Goal: Task Accomplishment & Management: Use online tool/utility

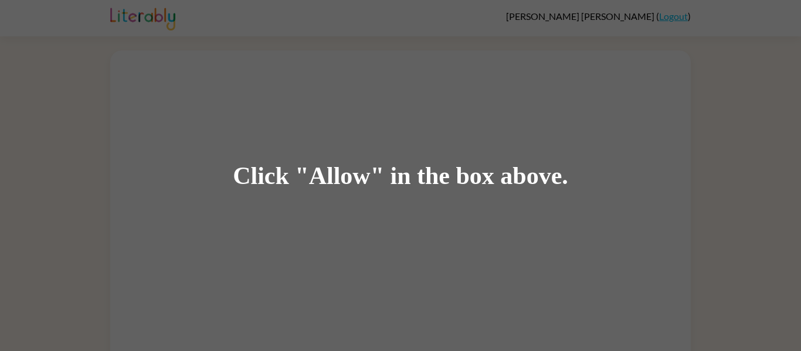
click at [355, 190] on div "Click "Allow" in the box above." at bounding box center [400, 175] width 801 height 351
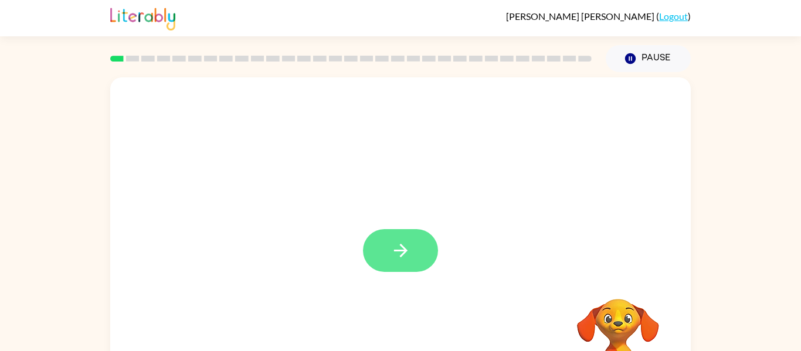
click at [399, 248] on icon "button" at bounding box center [401, 250] width 21 height 21
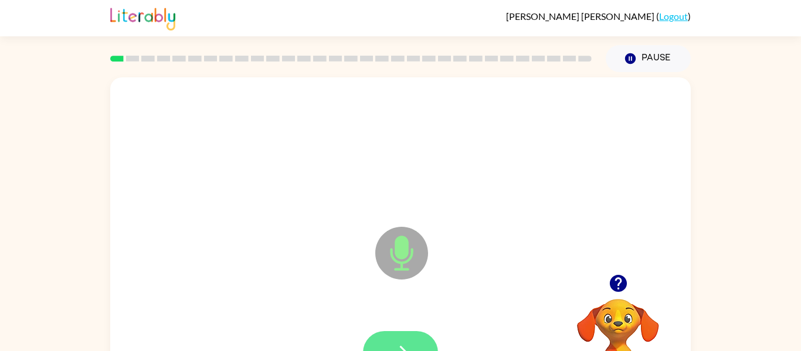
click at [390, 332] on button "button" at bounding box center [400, 352] width 75 height 43
click at [415, 345] on button "button" at bounding box center [400, 352] width 75 height 43
click at [611, 287] on icon "button" at bounding box center [617, 283] width 17 height 17
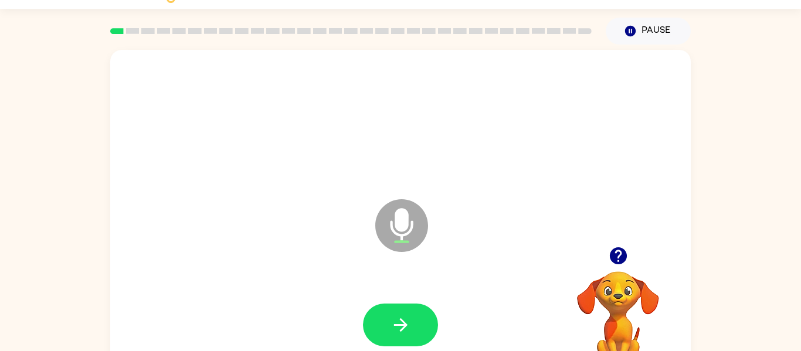
scroll to position [61, 0]
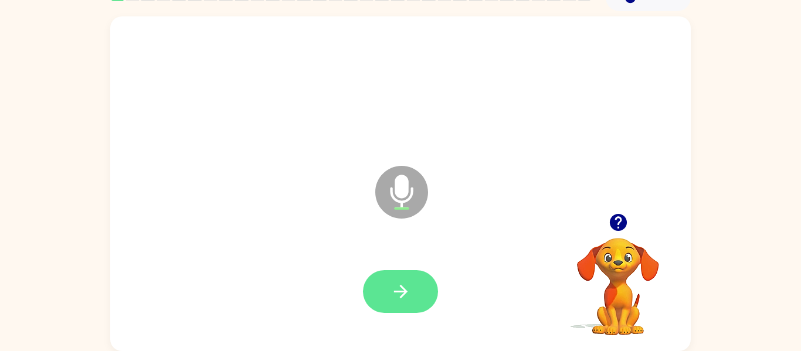
click at [426, 305] on button "button" at bounding box center [400, 291] width 75 height 43
click at [412, 293] on button "button" at bounding box center [400, 291] width 75 height 43
click at [417, 295] on button "button" at bounding box center [400, 291] width 75 height 43
click at [407, 301] on icon "button" at bounding box center [401, 291] width 21 height 21
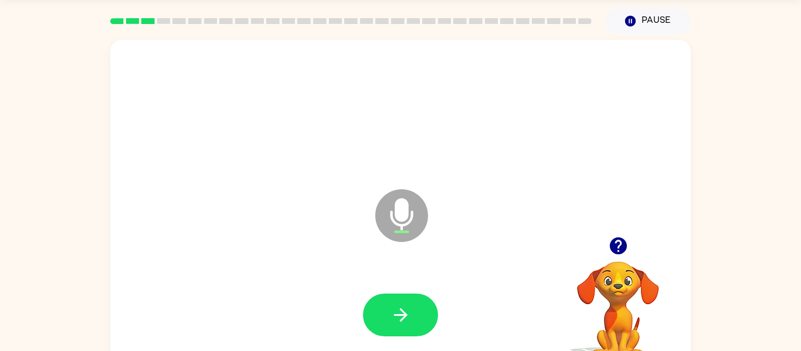
scroll to position [37, 0]
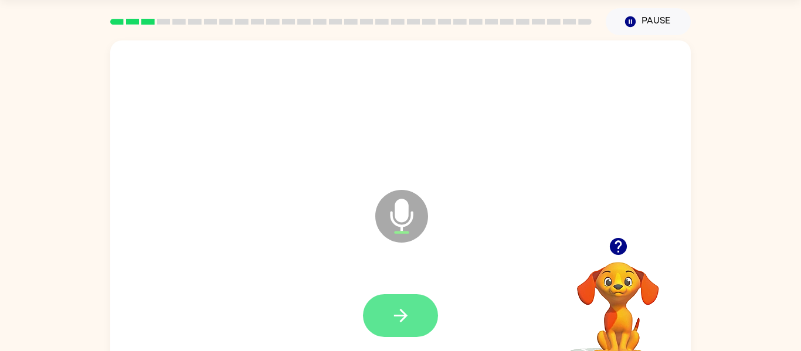
click at [412, 308] on button "button" at bounding box center [400, 315] width 75 height 43
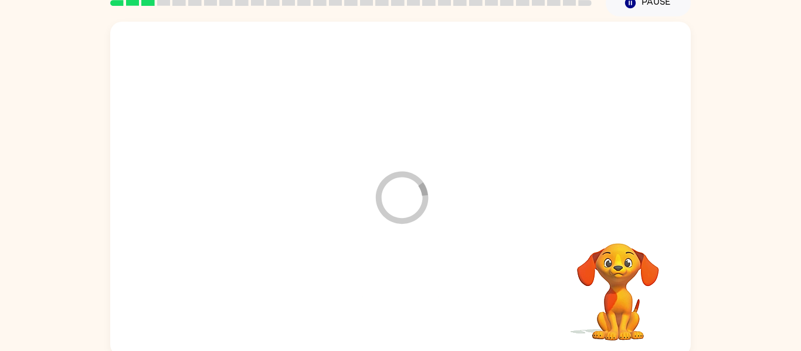
scroll to position [61, 0]
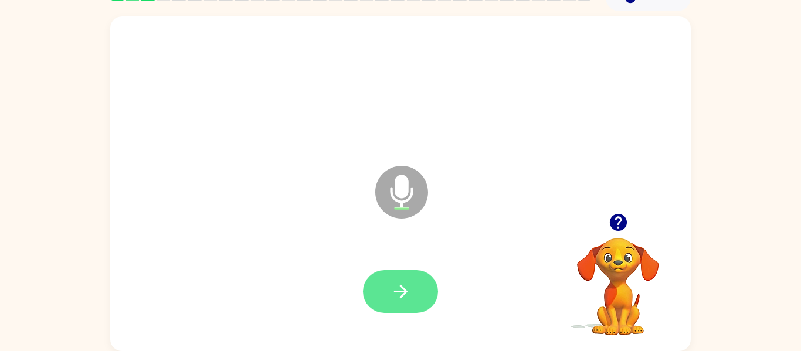
click at [433, 300] on button "button" at bounding box center [400, 291] width 75 height 43
click at [406, 295] on icon "button" at bounding box center [401, 291] width 21 height 21
click at [382, 281] on button "button" at bounding box center [400, 291] width 75 height 43
click at [419, 294] on button "button" at bounding box center [400, 291] width 75 height 43
click at [400, 289] on icon "button" at bounding box center [401, 291] width 21 height 21
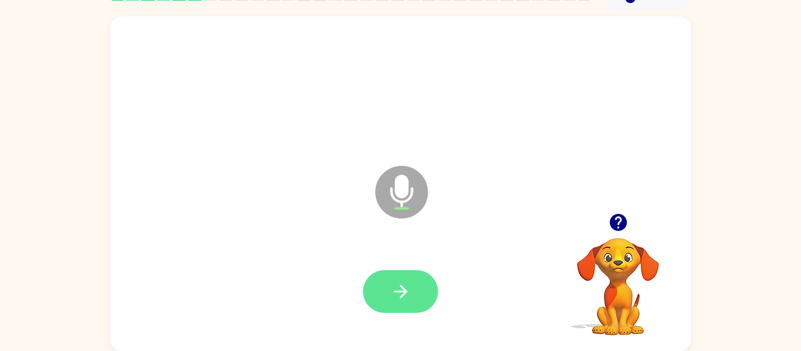
click at [385, 283] on button "button" at bounding box center [400, 291] width 75 height 43
click at [410, 289] on icon "button" at bounding box center [401, 291] width 21 height 21
click at [419, 294] on button "button" at bounding box center [400, 291] width 75 height 43
click at [408, 295] on icon "button" at bounding box center [401, 291] width 21 height 21
click at [417, 296] on button "button" at bounding box center [400, 291] width 75 height 43
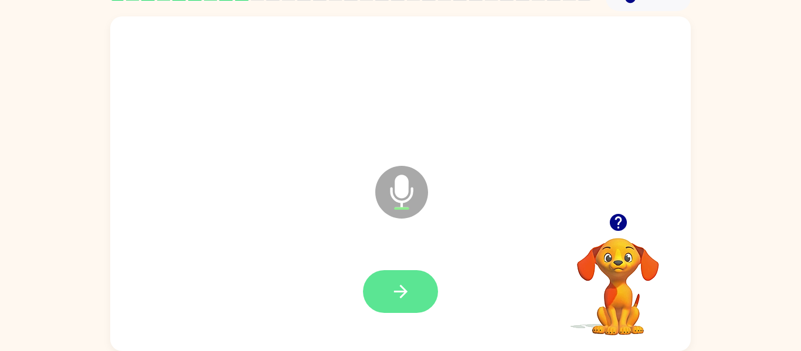
click at [383, 301] on button "button" at bounding box center [400, 291] width 75 height 43
click at [385, 280] on button "button" at bounding box center [400, 291] width 75 height 43
click at [395, 282] on icon "button" at bounding box center [401, 291] width 21 height 21
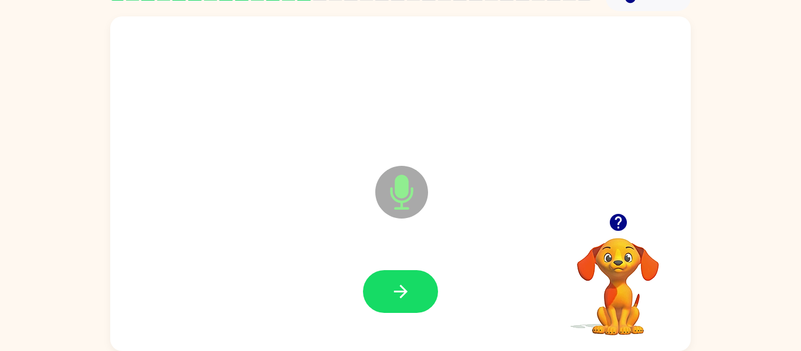
click at [395, 282] on icon "button" at bounding box center [401, 291] width 21 height 21
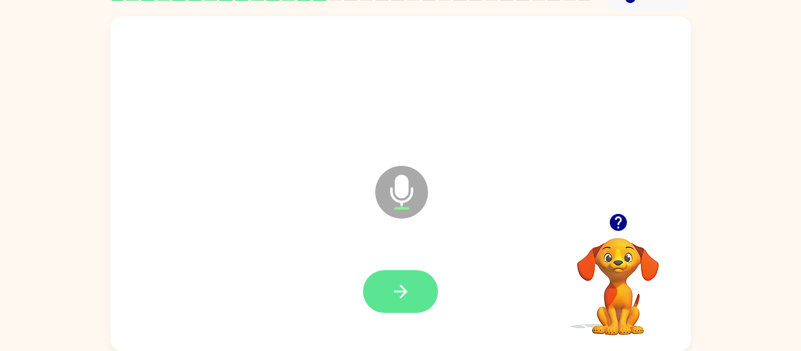
click at [395, 283] on icon "button" at bounding box center [401, 291] width 21 height 21
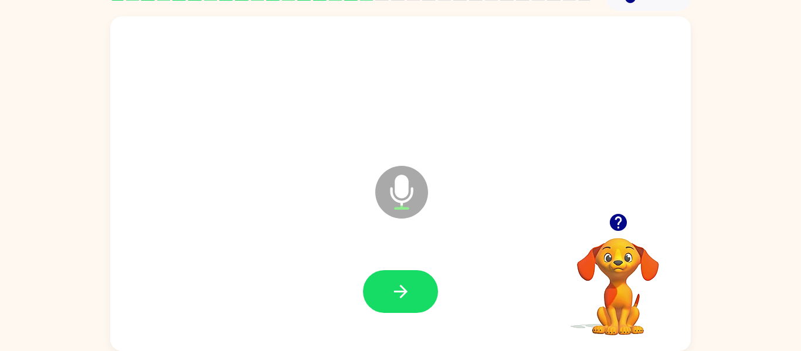
click at [395, 283] on icon "button" at bounding box center [401, 291] width 21 height 21
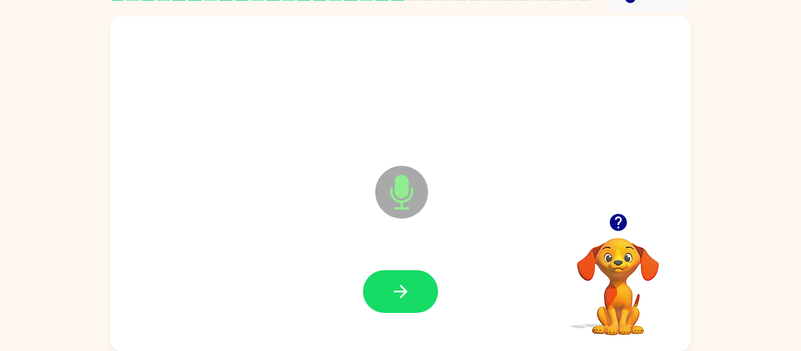
click at [395, 283] on icon "button" at bounding box center [401, 291] width 21 height 21
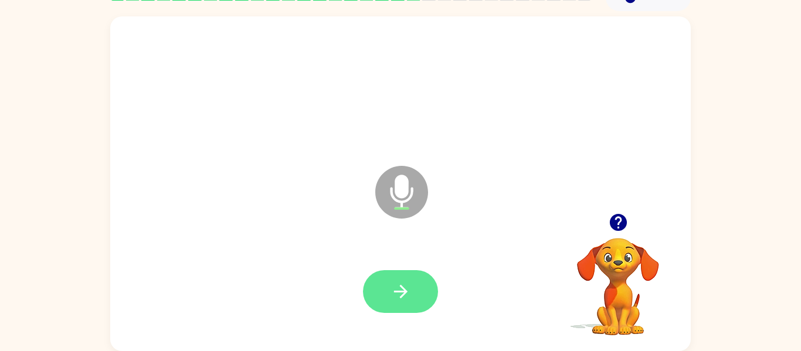
click at [408, 288] on icon "button" at bounding box center [401, 291] width 21 height 21
click at [395, 278] on button "button" at bounding box center [400, 291] width 75 height 43
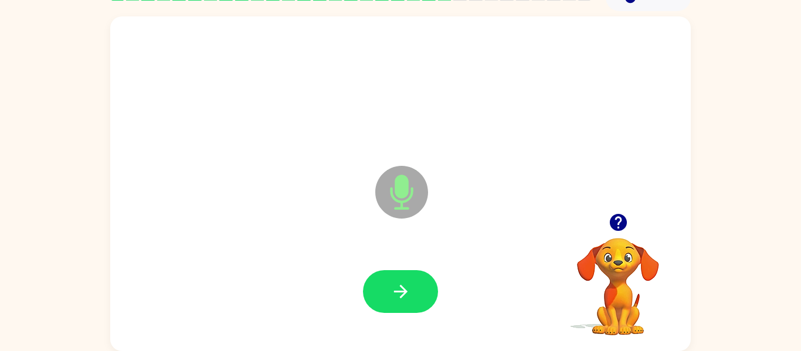
click at [395, 278] on button "button" at bounding box center [400, 291] width 75 height 43
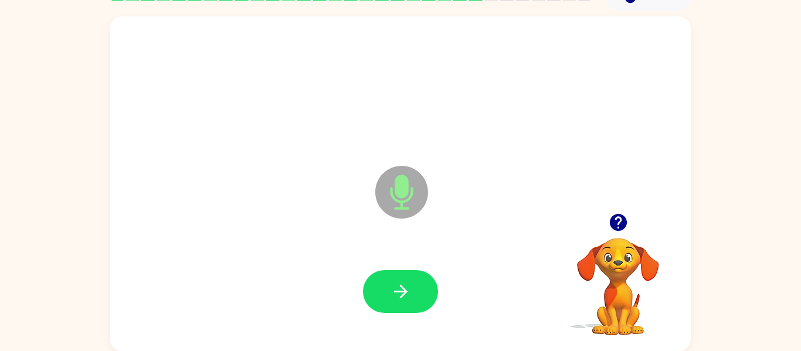
click at [395, 278] on button "button" at bounding box center [400, 291] width 75 height 43
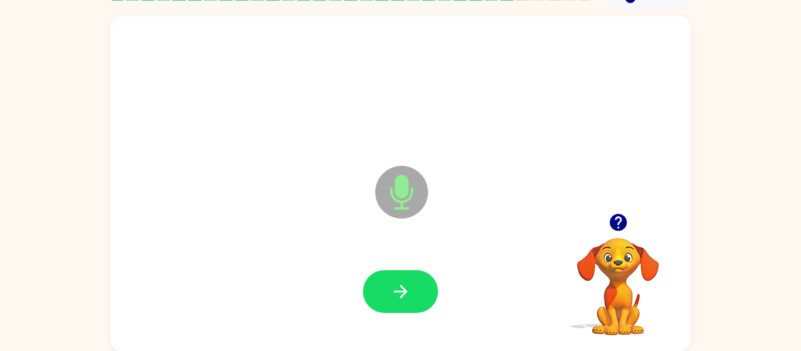
click at [395, 278] on button "button" at bounding box center [400, 291] width 75 height 43
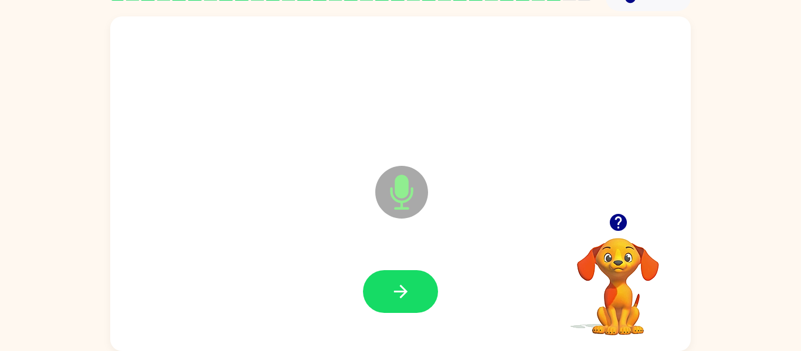
click at [395, 278] on button "button" at bounding box center [400, 291] width 75 height 43
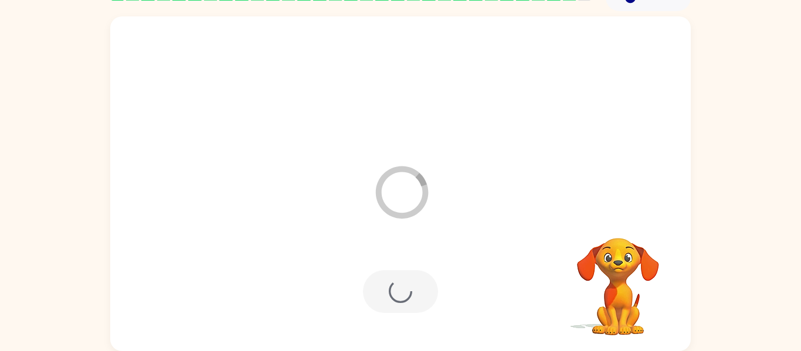
scroll to position [40, 0]
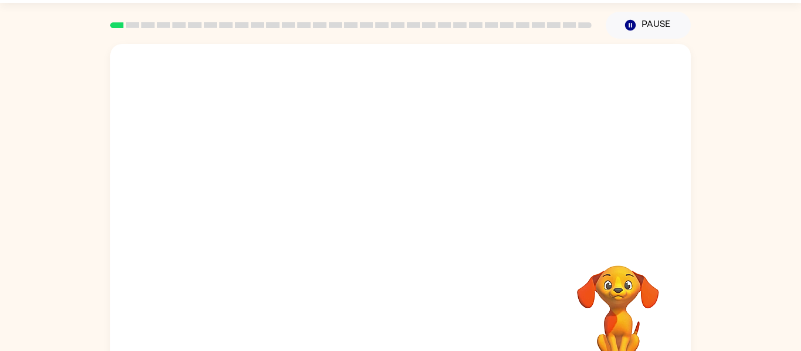
scroll to position [61, 0]
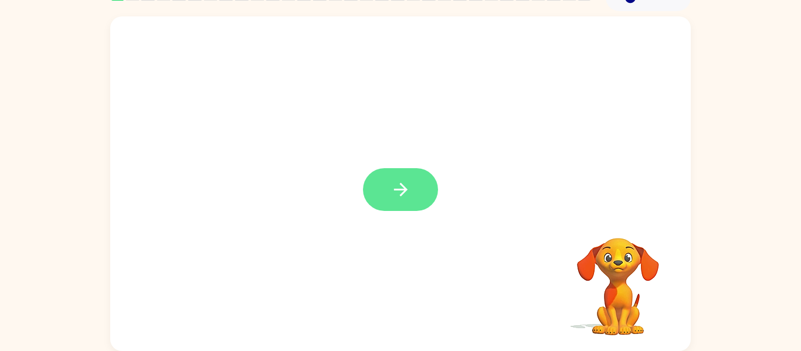
click at [383, 193] on button "button" at bounding box center [400, 189] width 75 height 43
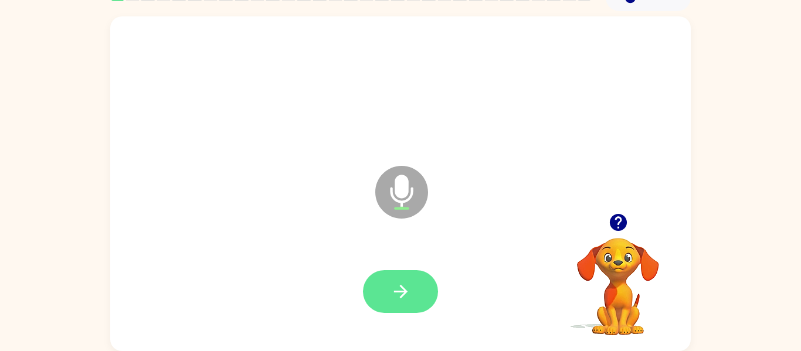
click at [382, 294] on button "button" at bounding box center [400, 291] width 75 height 43
click at [405, 305] on button "button" at bounding box center [400, 291] width 75 height 43
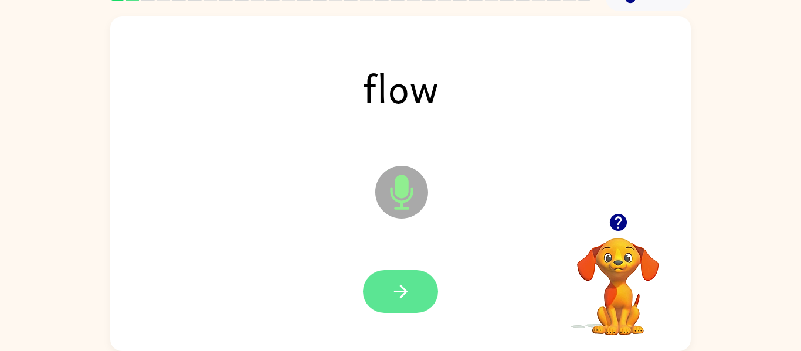
click at [413, 303] on button "button" at bounding box center [400, 291] width 75 height 43
click at [403, 275] on button "button" at bounding box center [400, 291] width 75 height 43
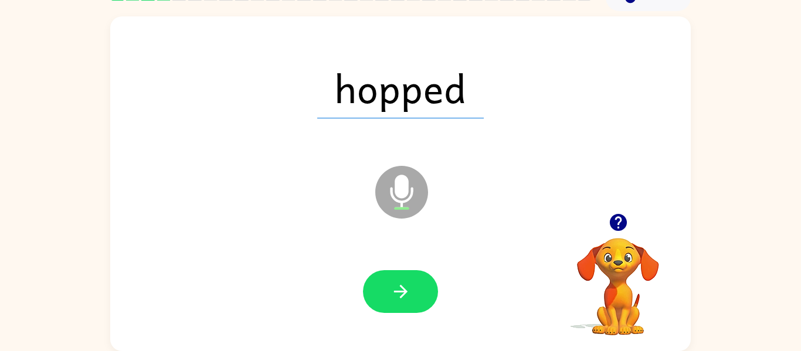
click at [403, 275] on button "button" at bounding box center [400, 291] width 75 height 43
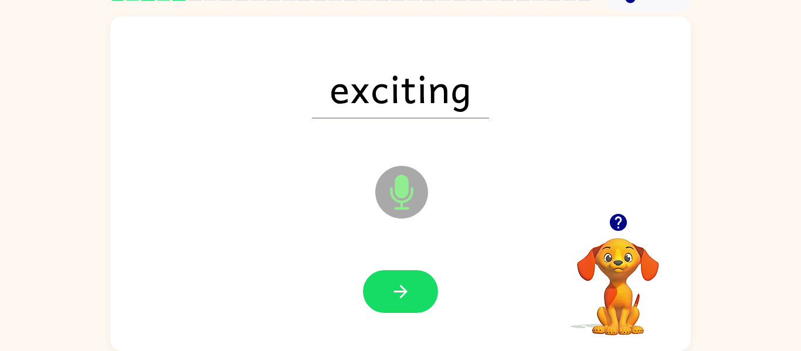
click at [403, 275] on button "button" at bounding box center [400, 291] width 75 height 43
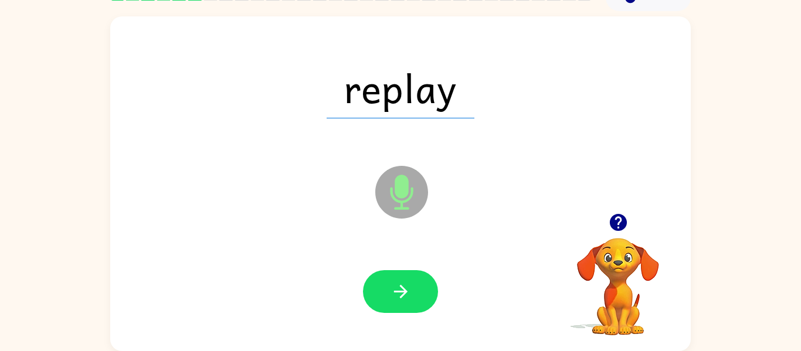
click at [403, 275] on button "button" at bounding box center [400, 291] width 75 height 43
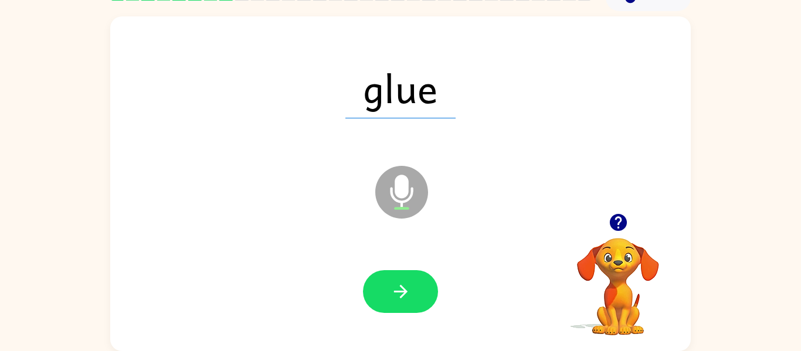
click at [403, 275] on button "button" at bounding box center [400, 291] width 75 height 43
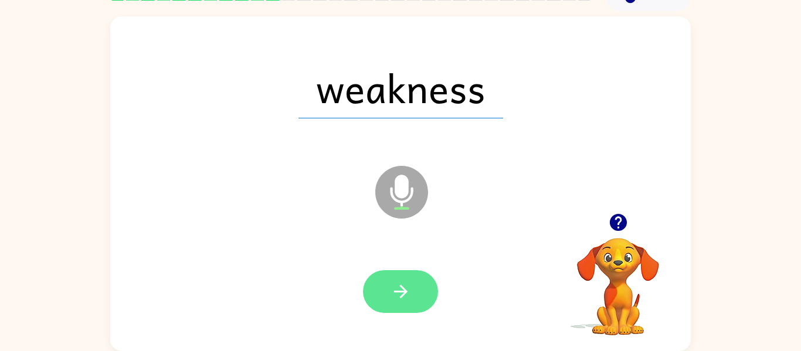
click at [399, 277] on button "button" at bounding box center [400, 291] width 75 height 43
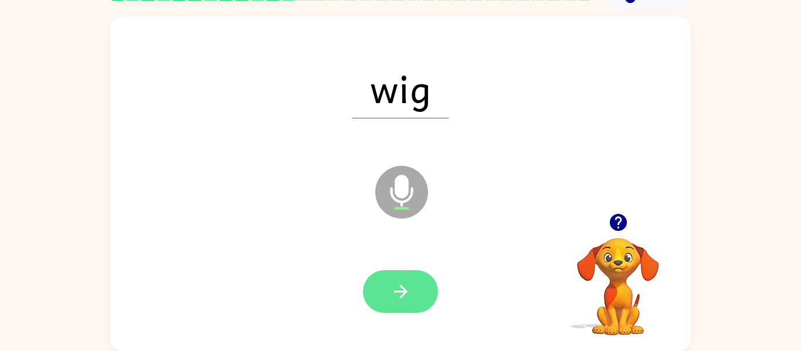
click at [399, 277] on button "button" at bounding box center [400, 291] width 75 height 43
click at [395, 274] on button "button" at bounding box center [400, 291] width 75 height 43
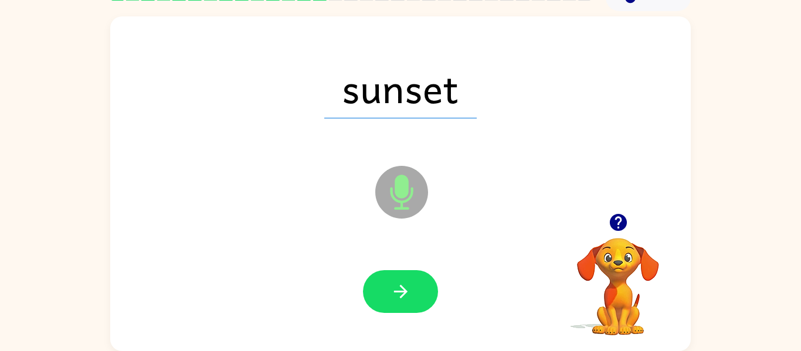
click at [395, 274] on button "button" at bounding box center [400, 291] width 75 height 43
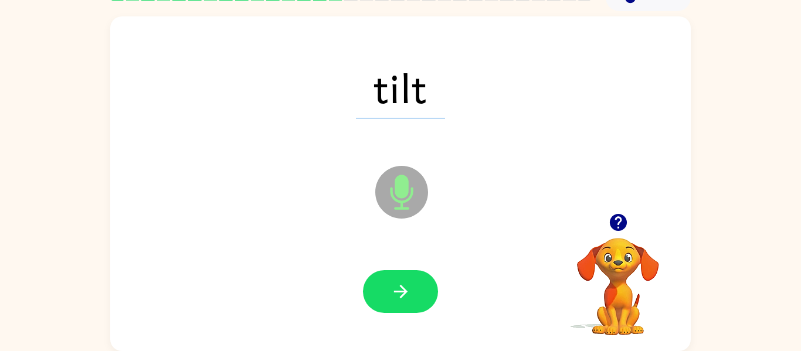
click at [395, 274] on button "button" at bounding box center [400, 291] width 75 height 43
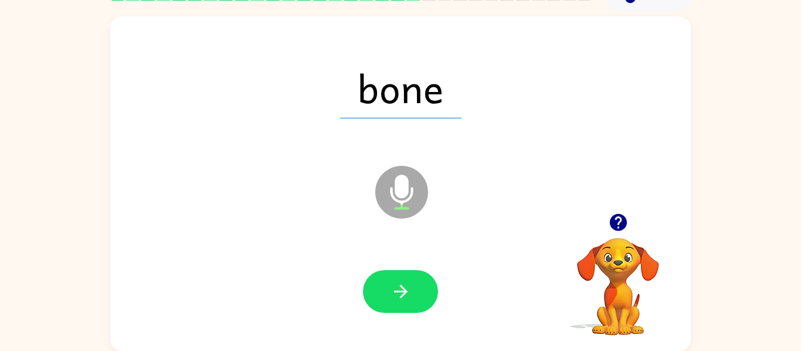
click at [395, 274] on button "button" at bounding box center [400, 291] width 75 height 43
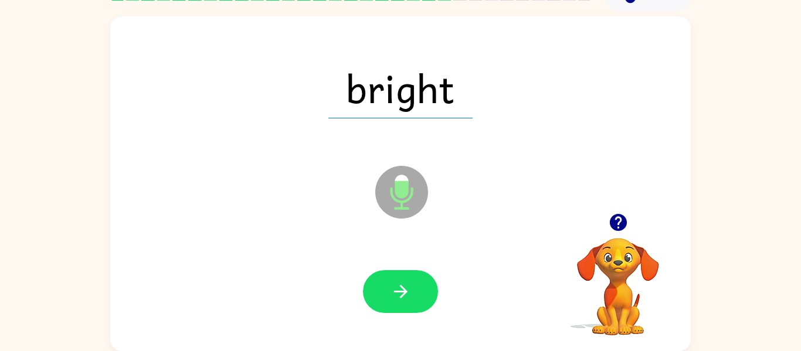
click at [395, 274] on button "button" at bounding box center [400, 291] width 75 height 43
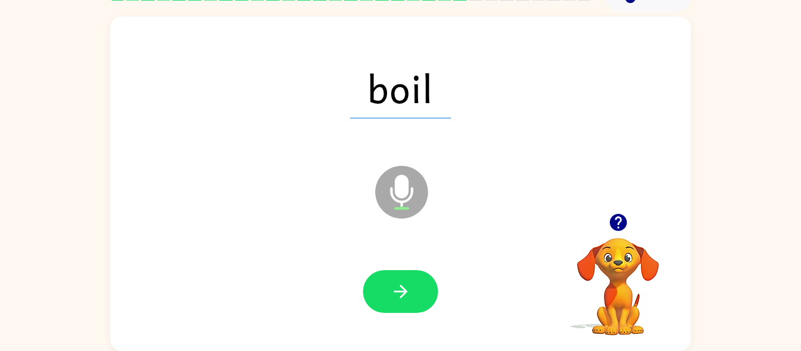
click at [395, 274] on button "button" at bounding box center [400, 291] width 75 height 43
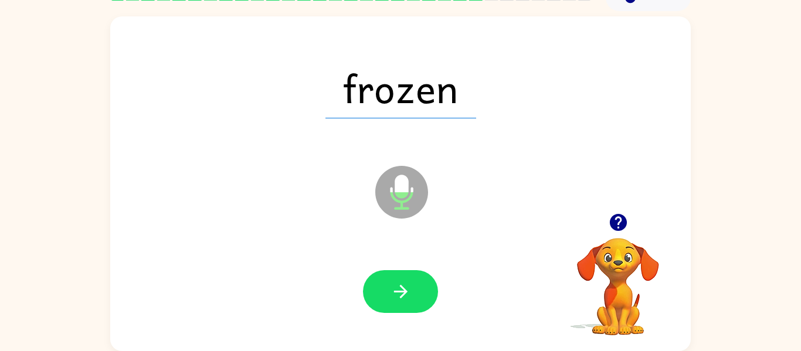
click at [395, 274] on button "button" at bounding box center [400, 291] width 75 height 43
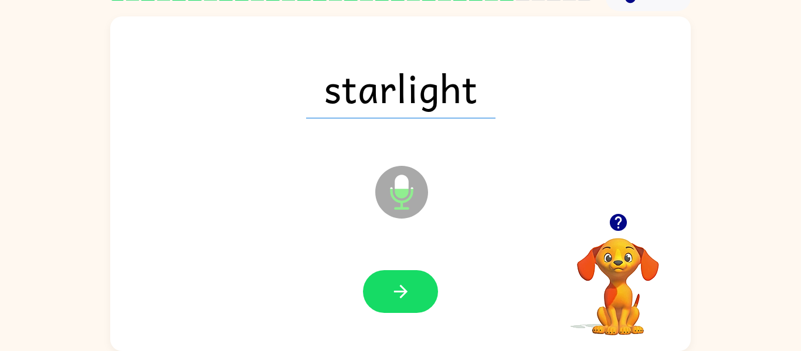
click at [395, 274] on button "button" at bounding box center [400, 291] width 75 height 43
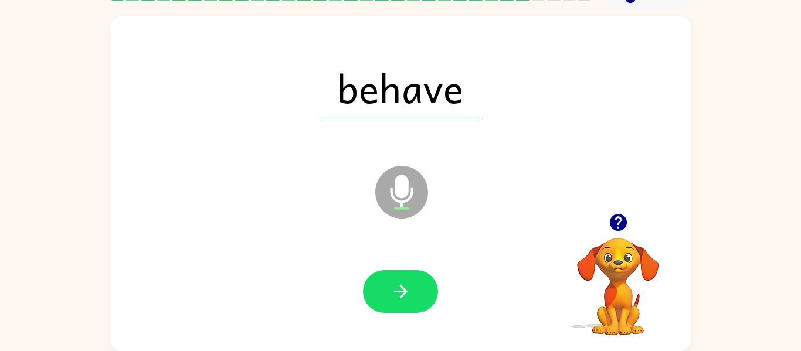
click at [395, 274] on button "button" at bounding box center [400, 291] width 75 height 43
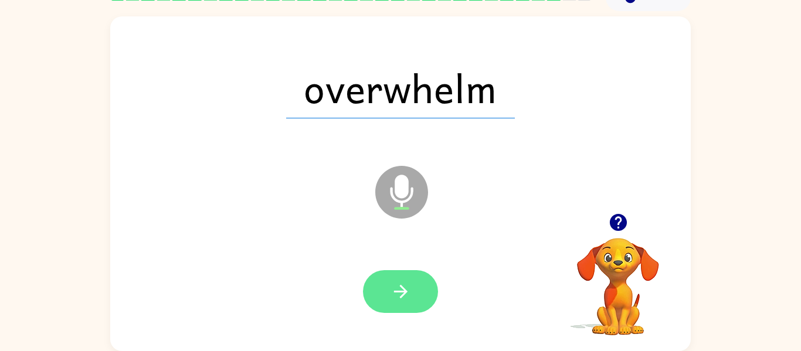
click at [395, 275] on button "button" at bounding box center [400, 291] width 75 height 43
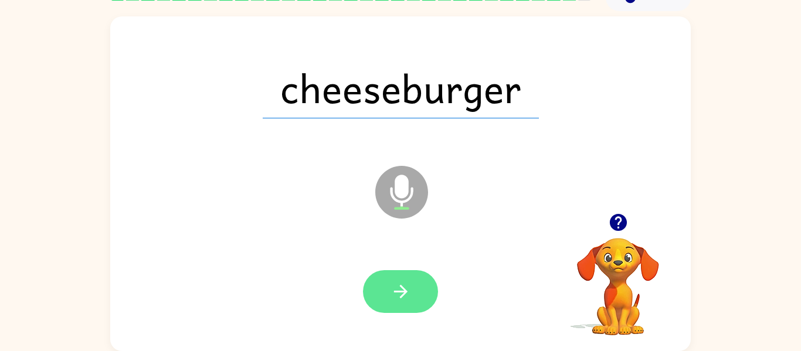
click at [396, 275] on button "button" at bounding box center [400, 291] width 75 height 43
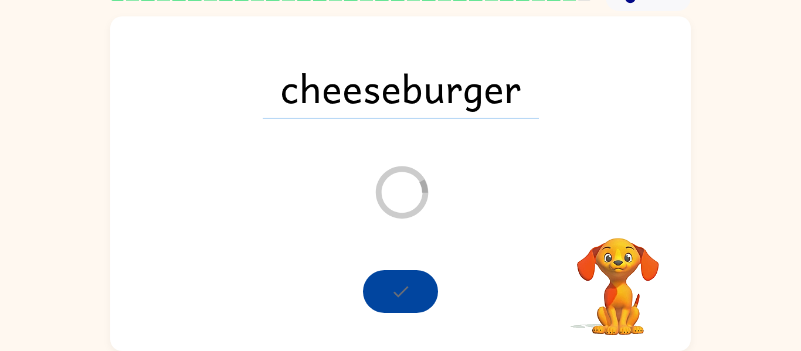
scroll to position [40, 0]
